Goal: Entertainment & Leisure: Browse casually

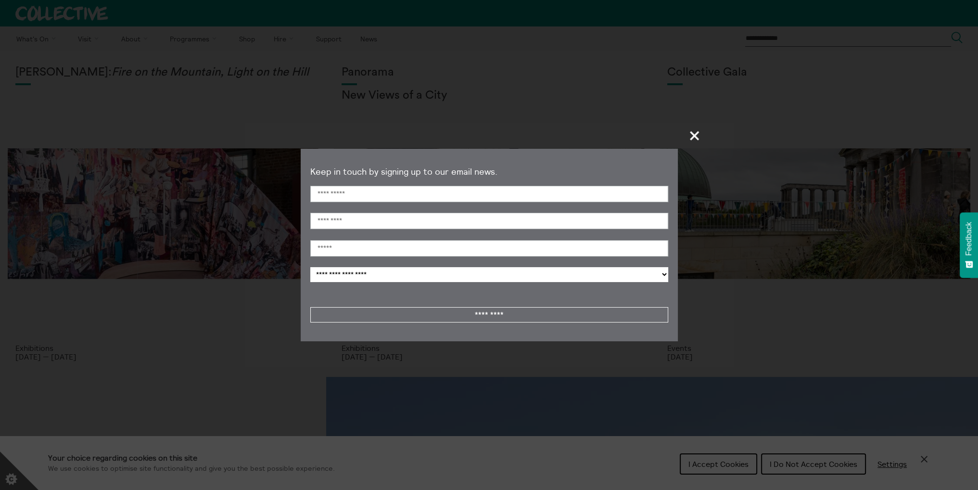
click at [695, 143] on span "+" at bounding box center [694, 135] width 28 height 28
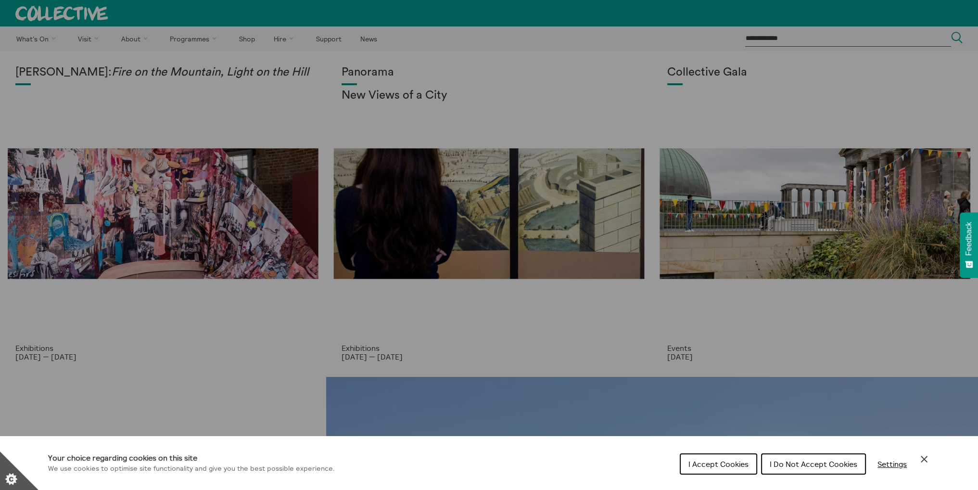
click at [748, 462] on button "I Accept Cookies" at bounding box center [717, 463] width 77 height 21
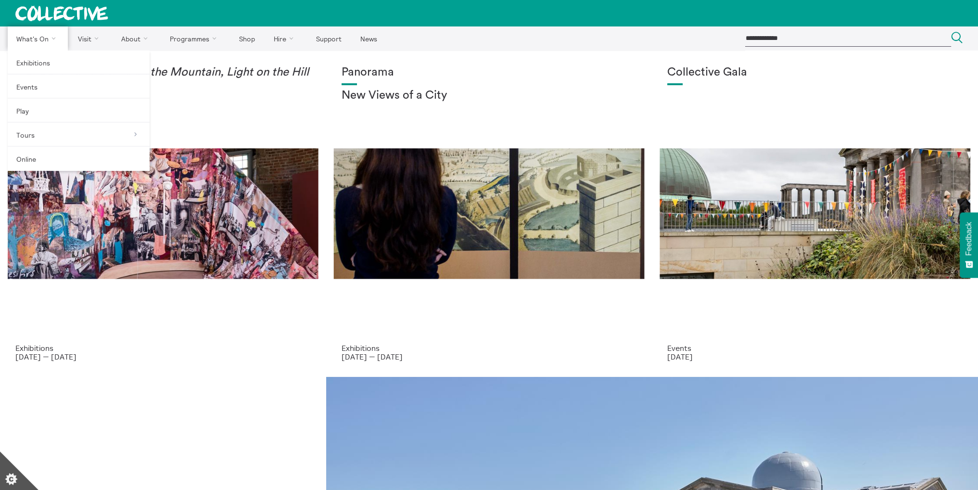
click at [44, 40] on link "What's On" at bounding box center [38, 38] width 60 height 24
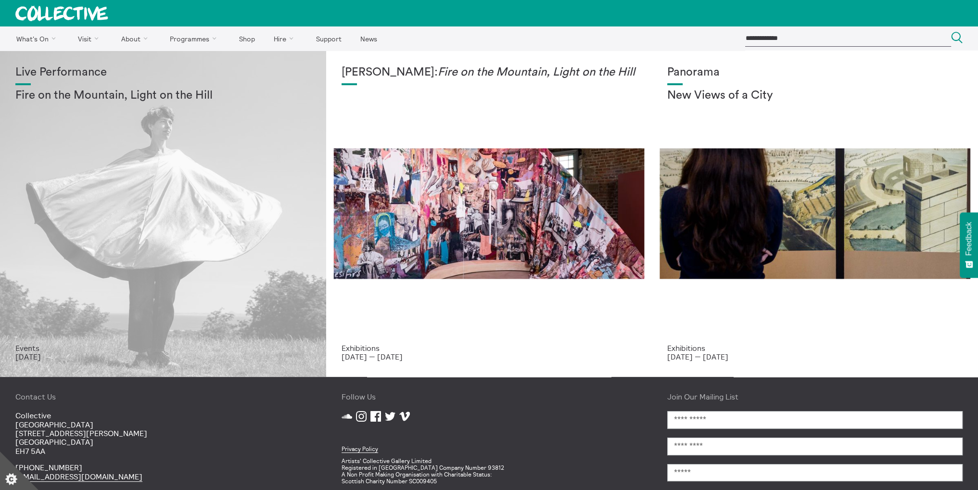
click at [241, 133] on div "Live Performance Fire on the Mountain, Light on the Hill" at bounding box center [162, 204] width 295 height 277
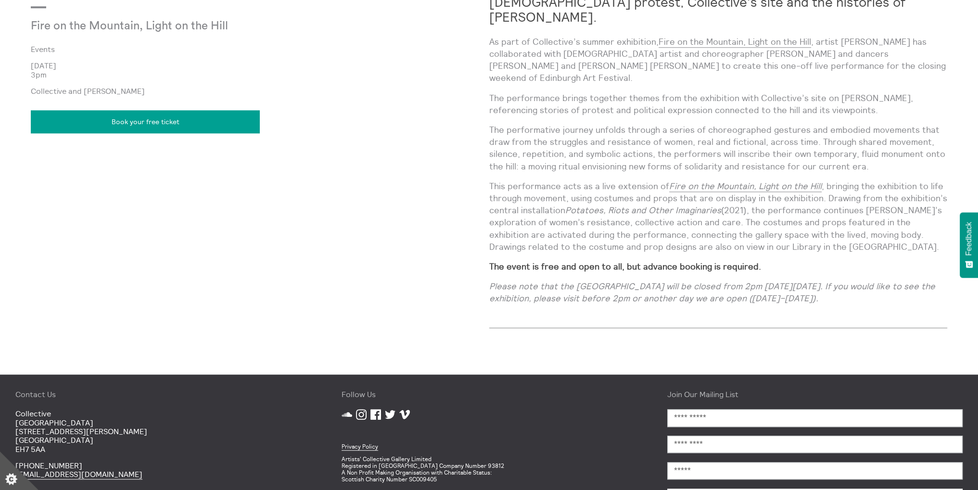
scroll to position [1157, 0]
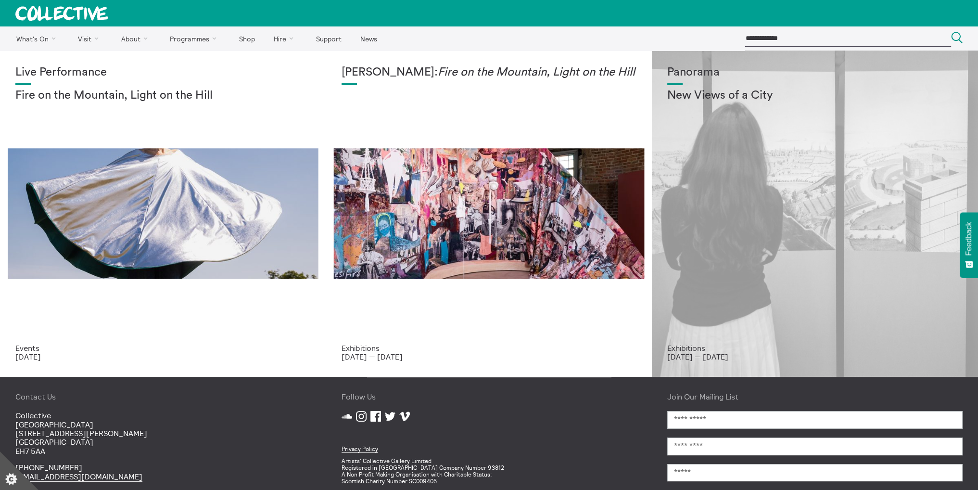
click at [779, 235] on div "Panorama New Views of a City" at bounding box center [814, 204] width 295 height 277
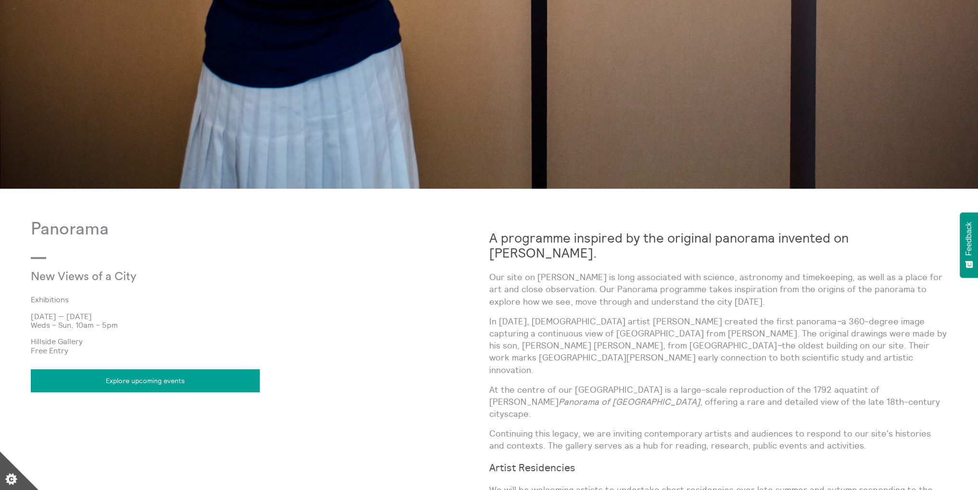
scroll to position [367, 0]
